Goal: Task Accomplishment & Management: Complete application form

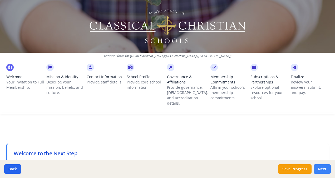
click at [324, 168] on button "Next" at bounding box center [322, 168] width 17 height 9
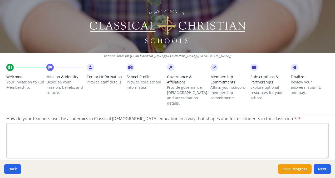
scroll to position [711, 0]
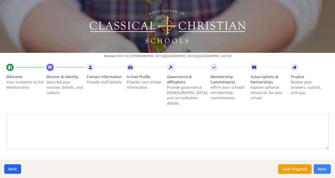
click at [323, 164] on button "Next" at bounding box center [322, 168] width 17 height 9
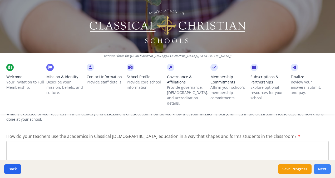
scroll to position [729, 0]
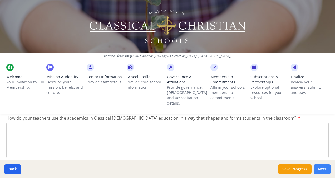
click at [323, 164] on button "Next" at bounding box center [322, 168] width 17 height 9
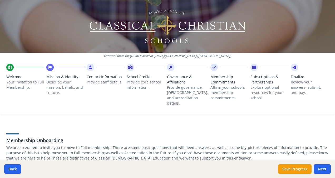
scroll to position [0, 0]
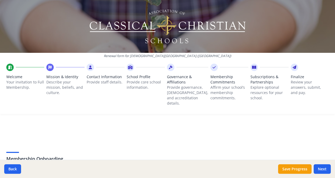
click at [9, 66] on icon at bounding box center [10, 67] width 4 height 5
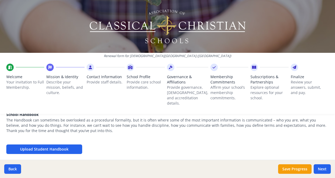
scroll to position [229, 0]
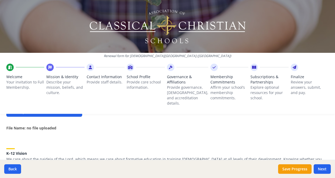
click at [11, 67] on icon at bounding box center [10, 67] width 4 height 5
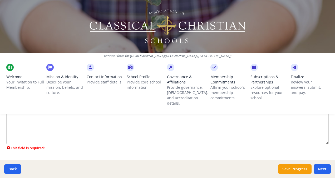
scroll to position [747, 0]
click at [294, 170] on button "Save Progress" at bounding box center [294, 168] width 33 height 9
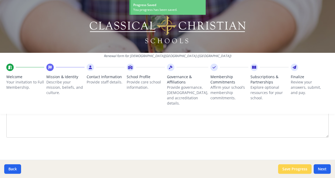
scroll to position [711, 0]
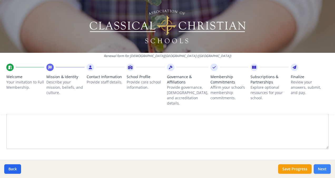
click at [325, 168] on button "Next" at bounding box center [322, 168] width 17 height 9
click at [302, 166] on button "Save Progress" at bounding box center [294, 168] width 33 height 9
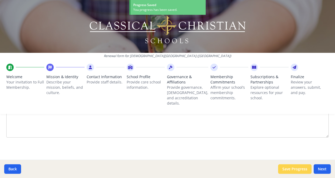
scroll to position [711, 0]
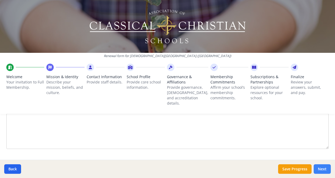
click at [325, 167] on button "Next" at bounding box center [322, 168] width 17 height 9
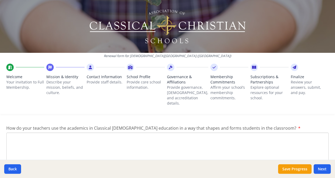
scroll to position [747, 0]
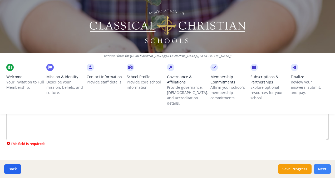
click at [322, 170] on button "Next" at bounding box center [322, 168] width 17 height 9
click at [299, 168] on button "Save Progress" at bounding box center [294, 168] width 33 height 9
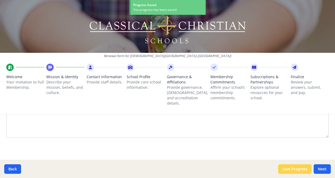
scroll to position [711, 0]
click at [333, 169] on div "Back Save Progress Next" at bounding box center [167, 169] width 335 height 18
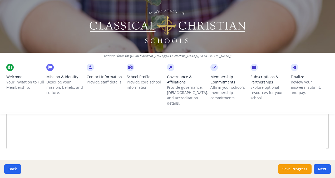
click at [50, 67] on icon at bounding box center [50, 67] width 3 height 5
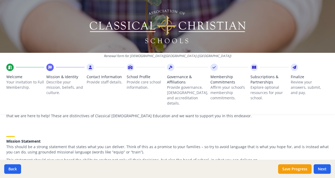
scroll to position [69, 0]
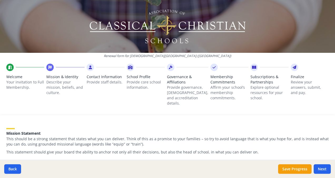
click at [91, 68] on icon at bounding box center [90, 67] width 3 height 5
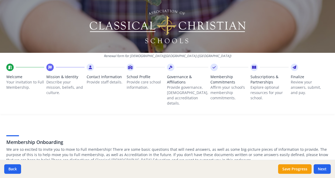
scroll to position [0, 0]
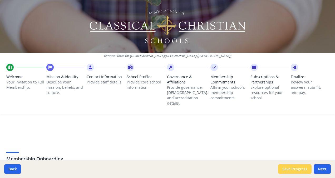
click at [297, 168] on button "Save Progress" at bounding box center [294, 168] width 33 height 9
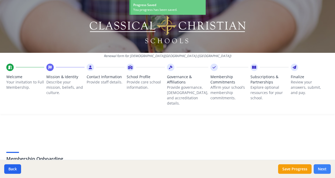
click at [325, 170] on button "Next" at bounding box center [322, 168] width 17 height 9
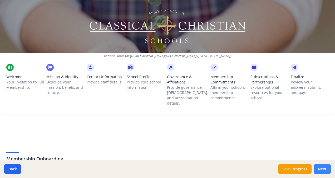
click at [324, 168] on button "Next" at bounding box center [322, 168] width 17 height 9
click at [324, 167] on button "Next" at bounding box center [322, 168] width 17 height 9
click at [11, 66] on icon at bounding box center [10, 67] width 4 height 5
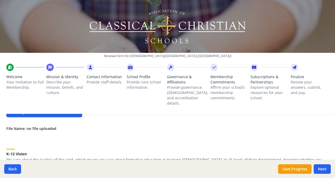
scroll to position [229, 0]
